Goal: Information Seeking & Learning: Find contact information

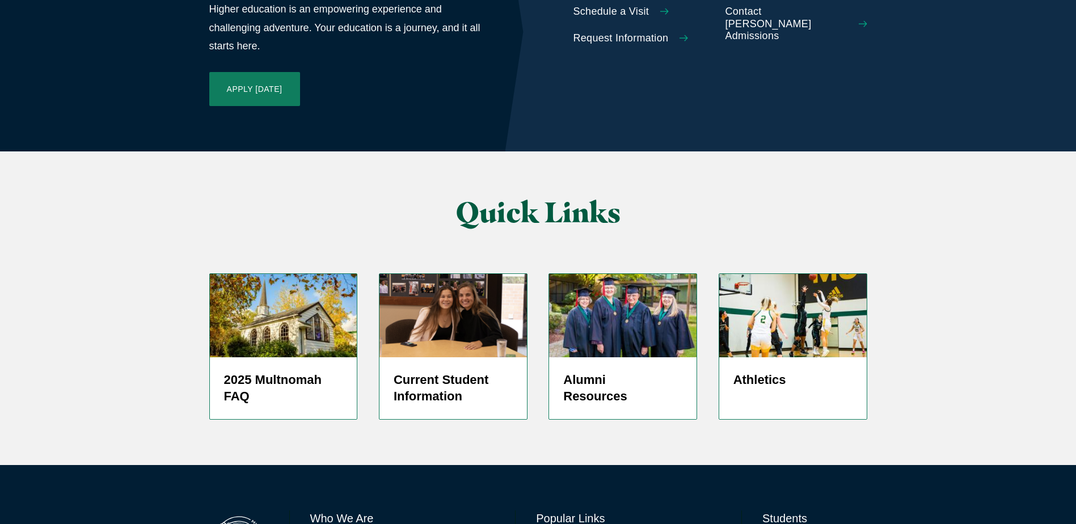
scroll to position [2680, 0]
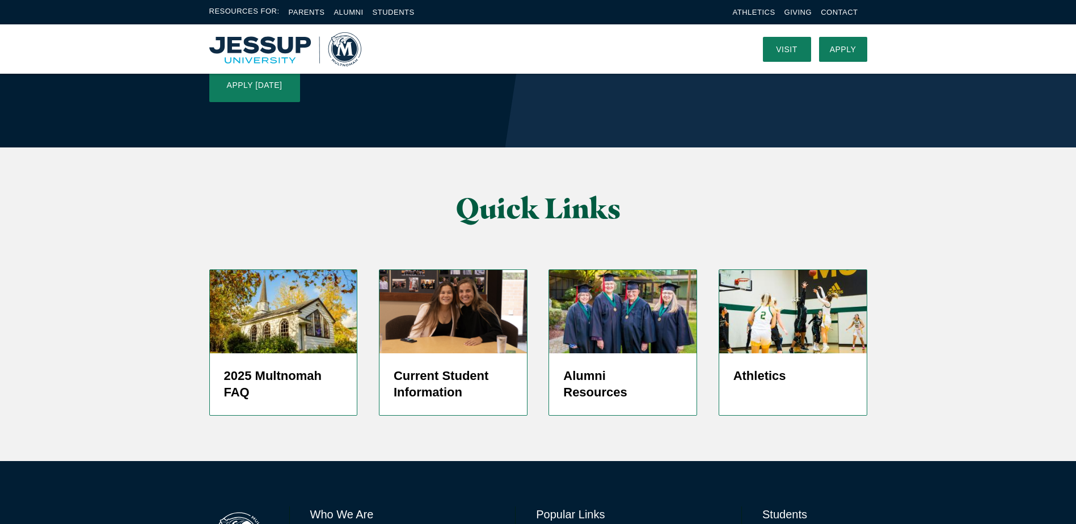
scroll to position [0, 0]
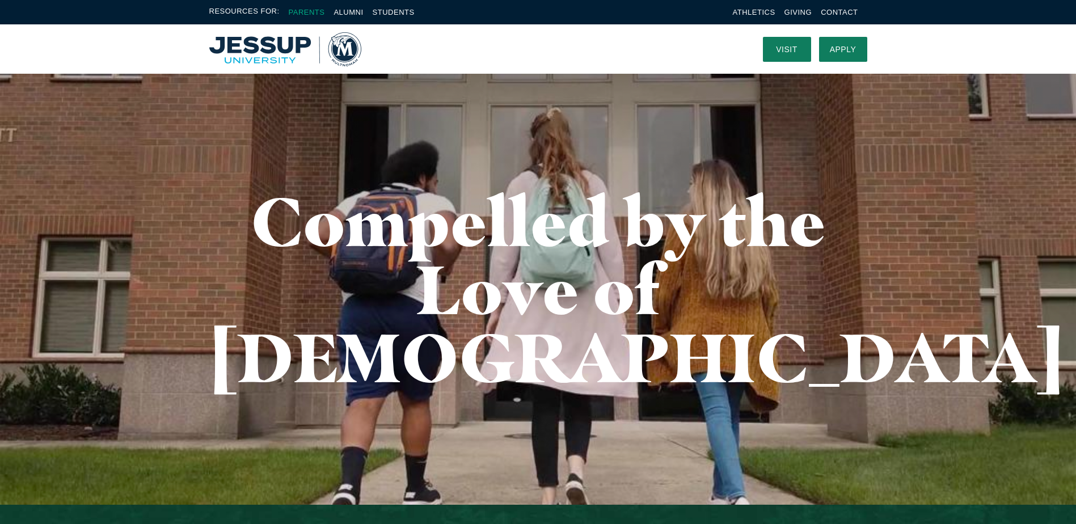
click at [308, 12] on link "Parents" at bounding box center [307, 12] width 36 height 9
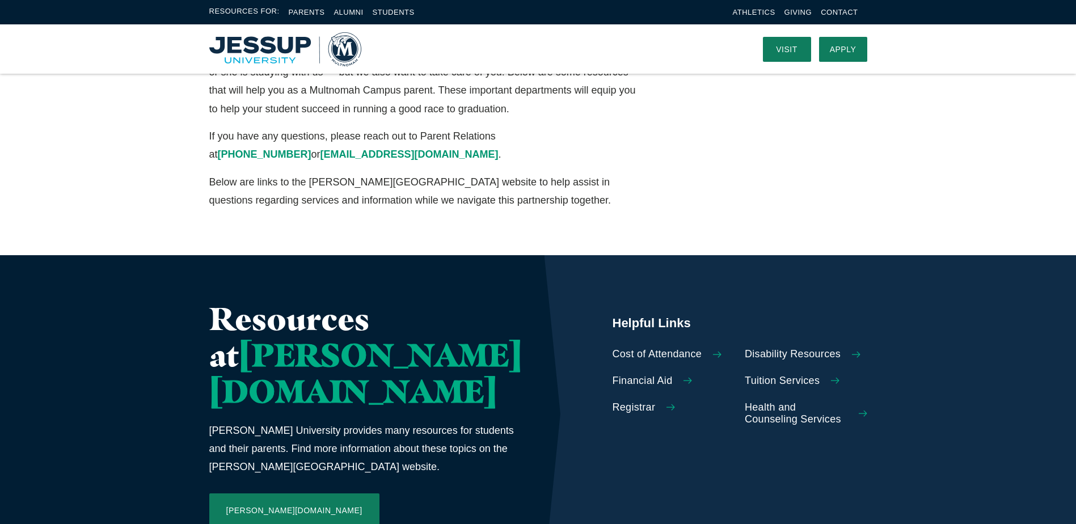
scroll to position [385, 0]
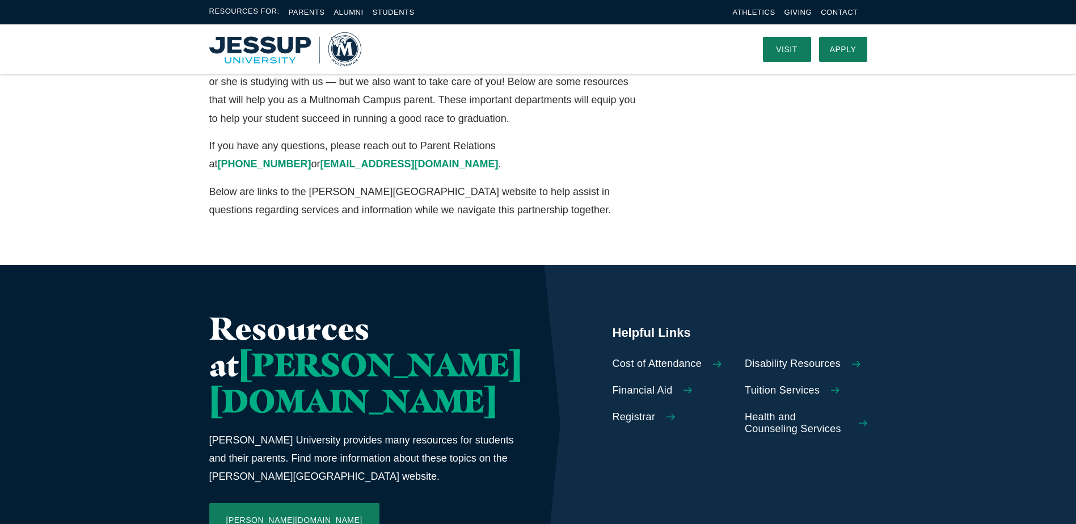
click at [251, 43] on img "Home" at bounding box center [285, 49] width 152 height 34
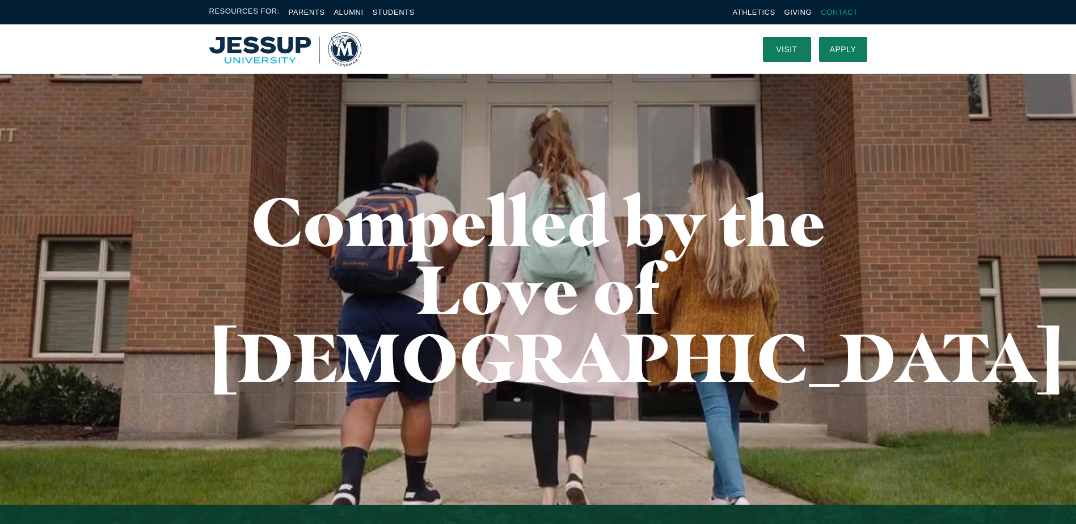
click at [843, 12] on link "Contact" at bounding box center [839, 12] width 37 height 9
click at [391, 11] on link "Students" at bounding box center [394, 12] width 42 height 9
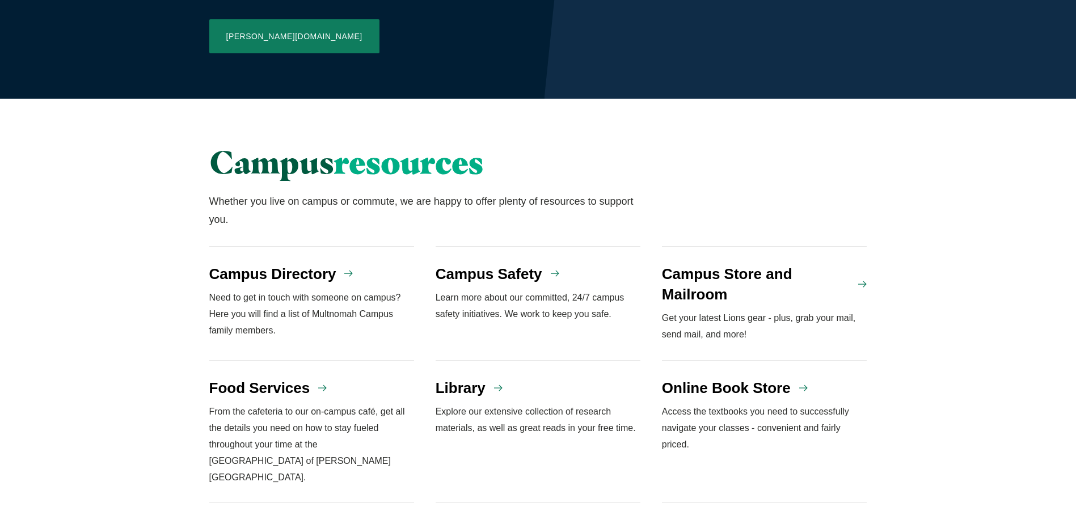
scroll to position [794, 0]
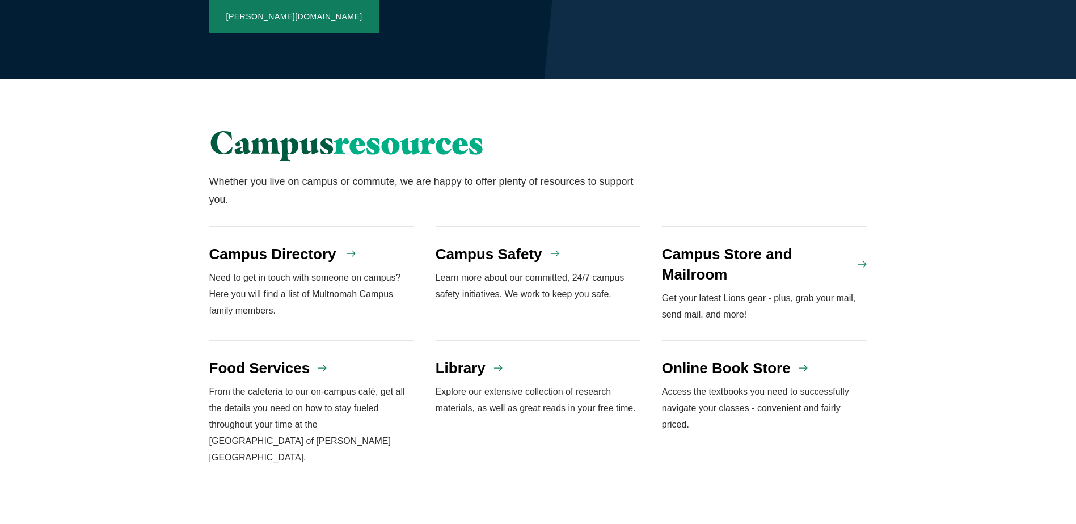
click at [276, 244] on h4 "Campus Directory" at bounding box center [272, 254] width 127 height 20
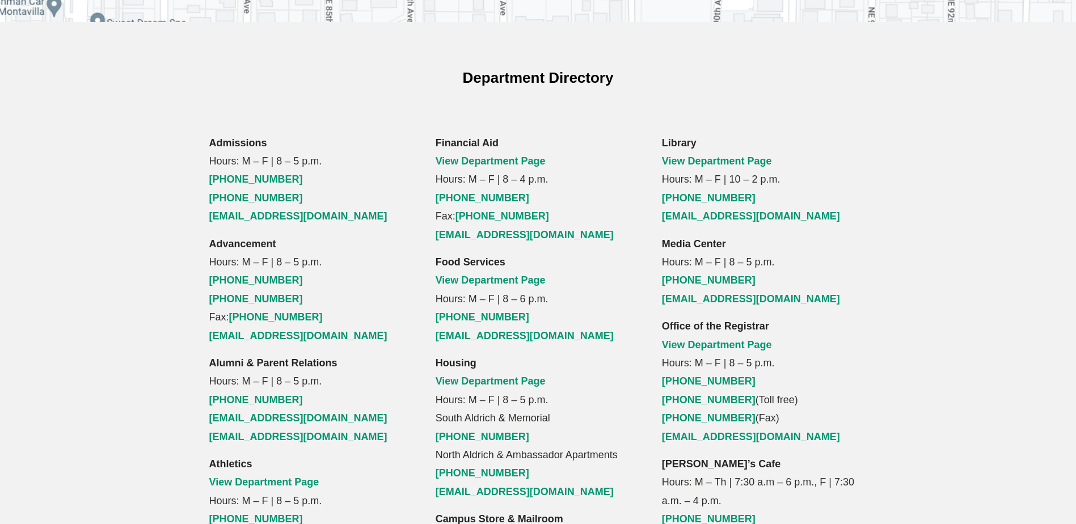
scroll to position [794, 0]
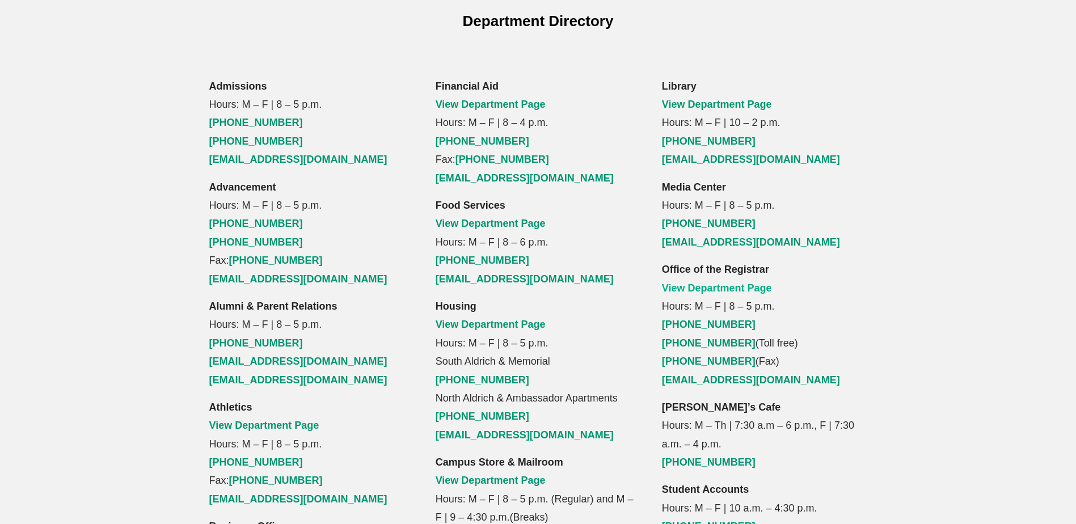
click at [721, 282] on link "View Department Page" at bounding box center [717, 287] width 110 height 11
